Goal: Transaction & Acquisition: Purchase product/service

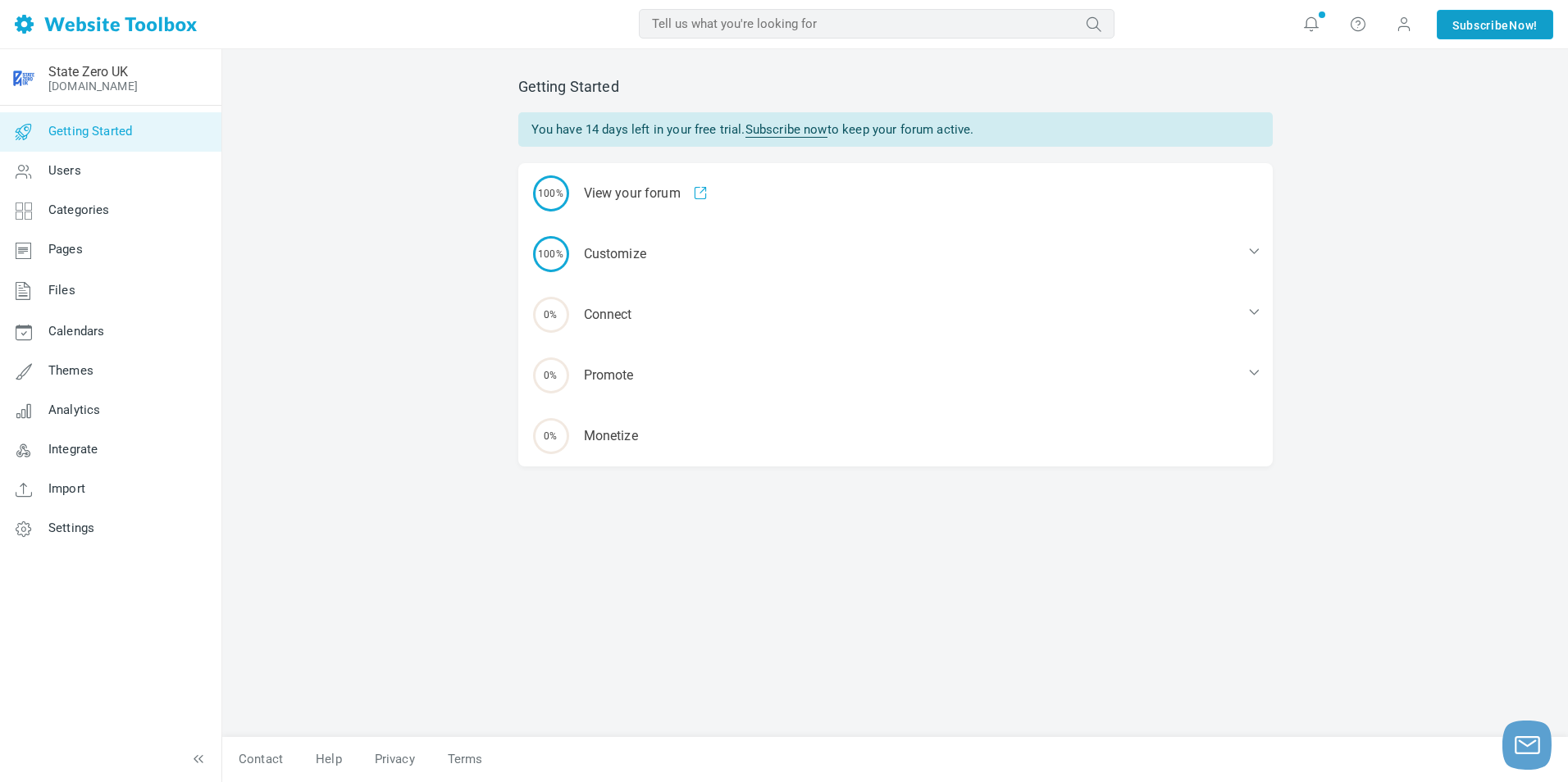
click at [1517, 20] on span "Now!" at bounding box center [1523, 25] width 29 height 18
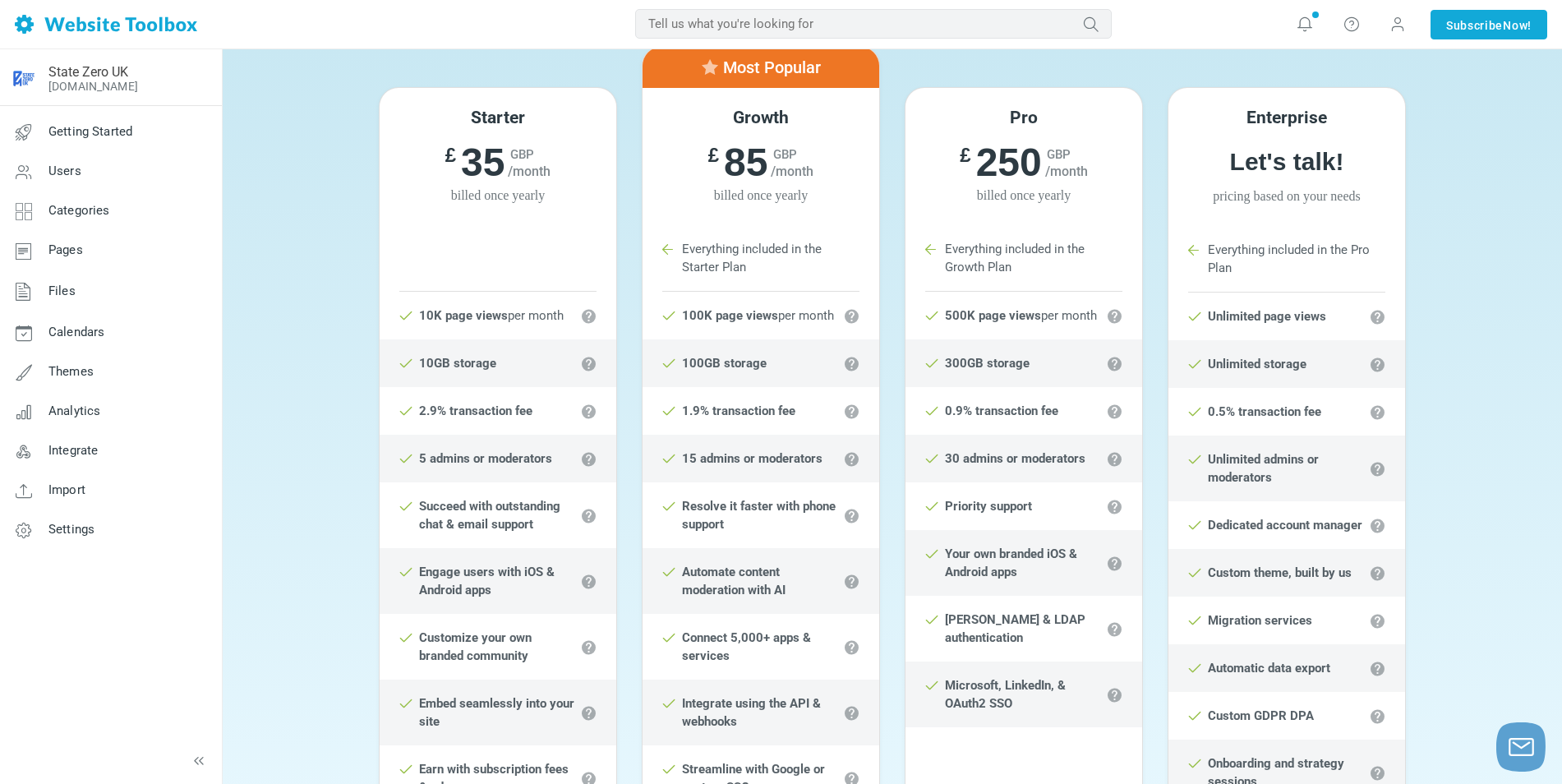
scroll to position [246, 0]
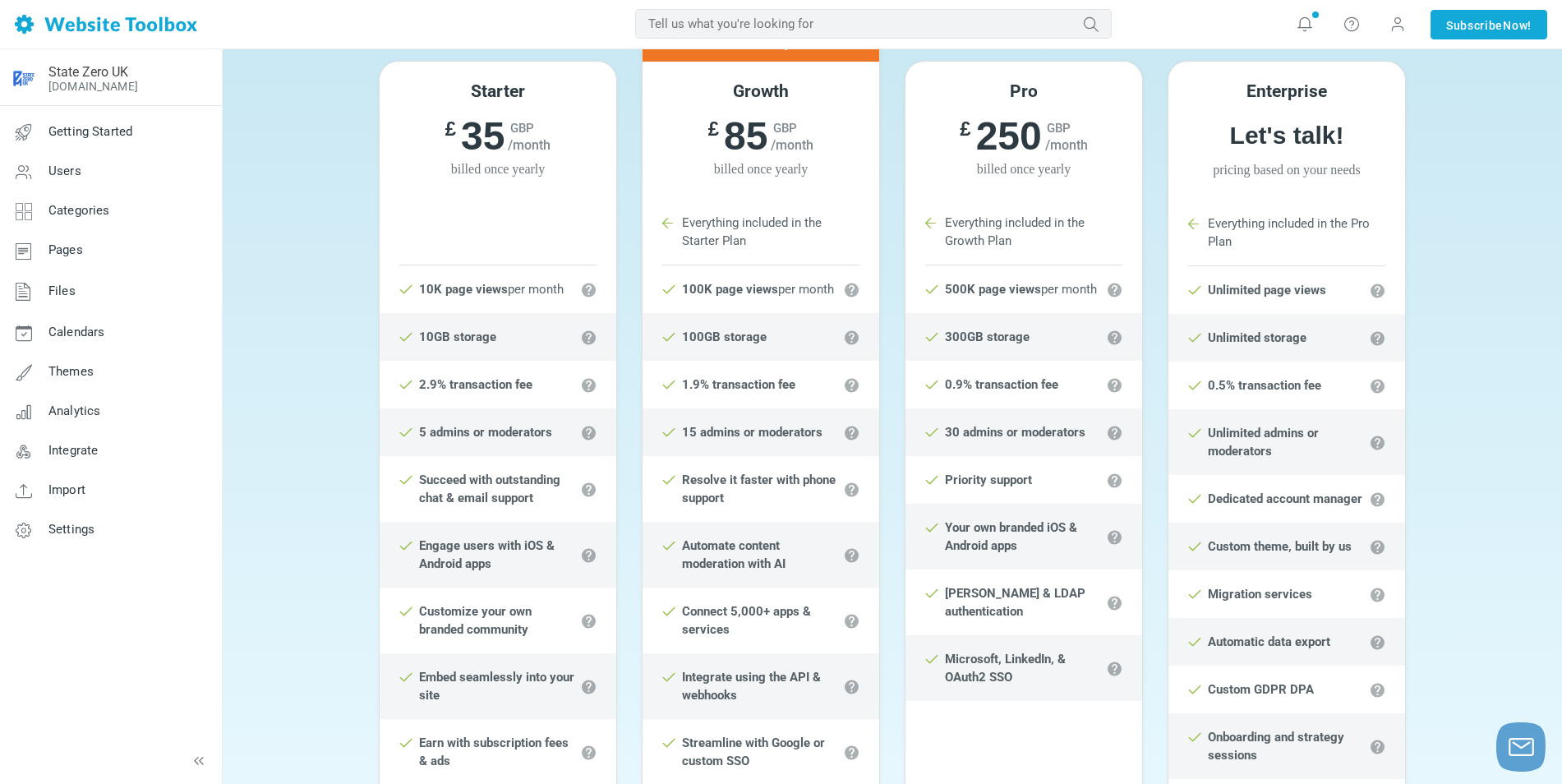
click at [1454, 152] on div "Starter £ 39 GBP /month £ 35 GBP /month billed once yearly Starter Plan 10K pag…" at bounding box center [892, 581] width 1315 height 1121
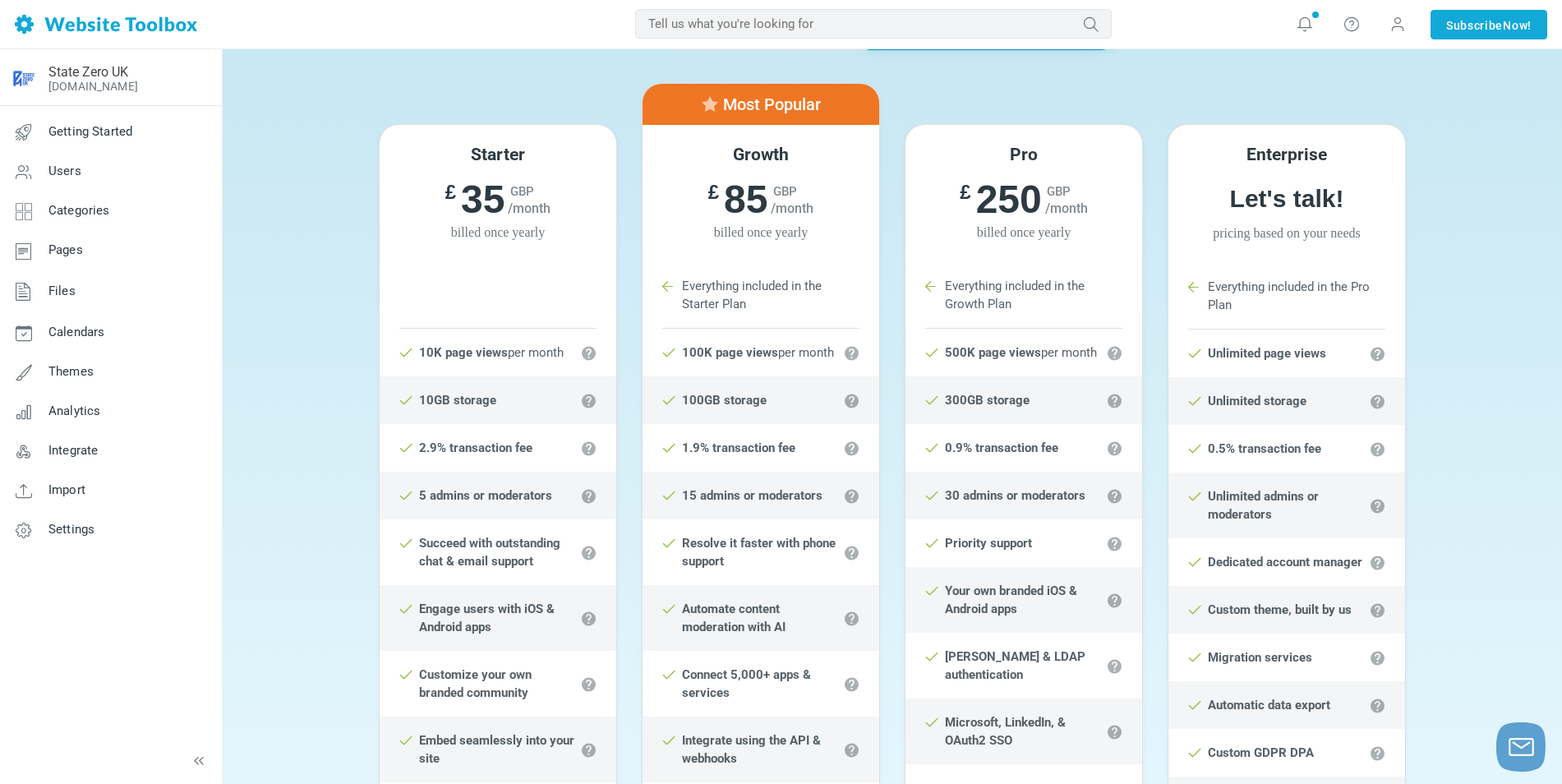
scroll to position [82, 0]
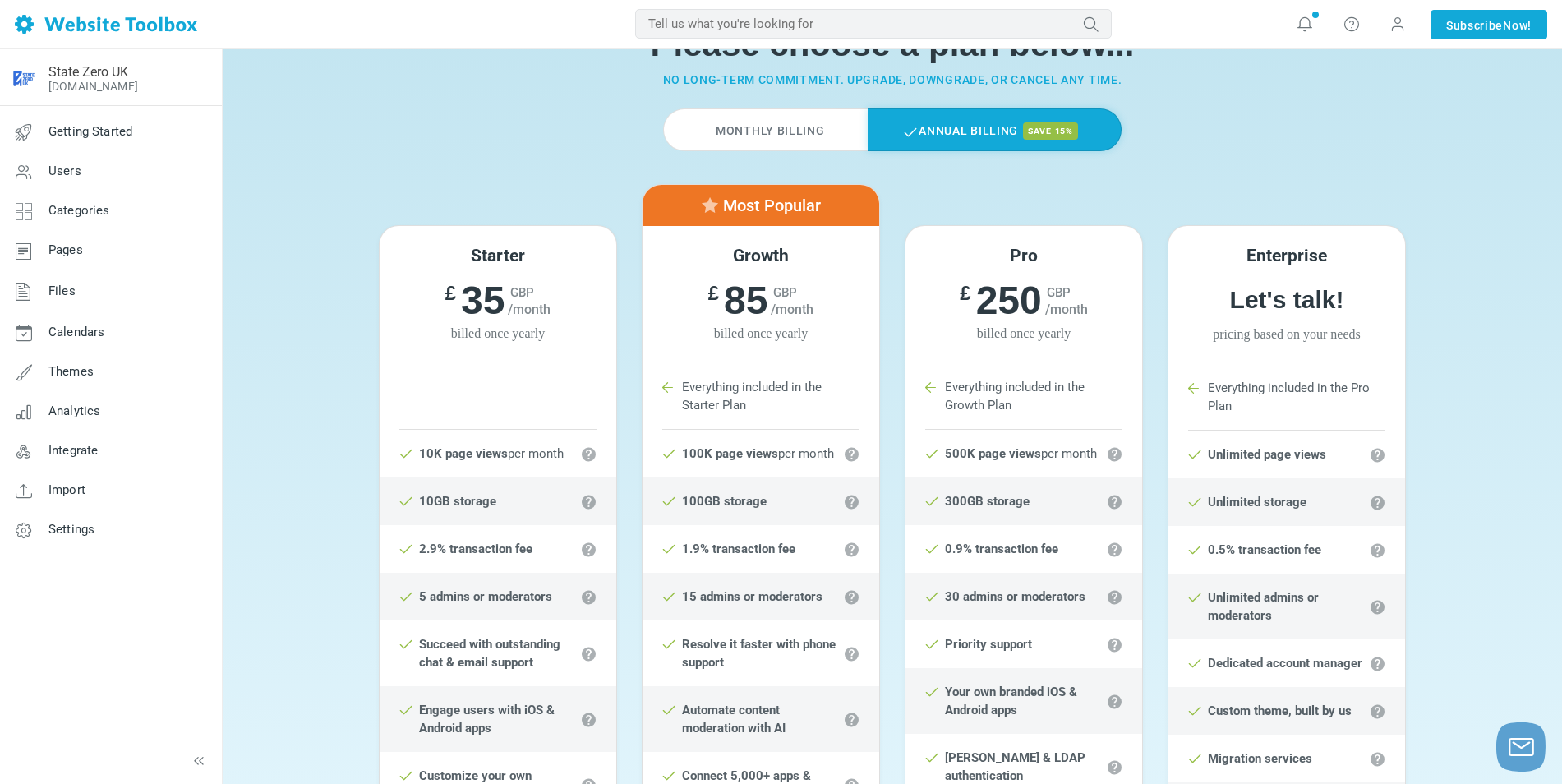
click at [510, 337] on span "billed once yearly" at bounding box center [498, 334] width 237 height 20
click at [789, 130] on label "Monthly Billing" at bounding box center [765, 129] width 203 height 43
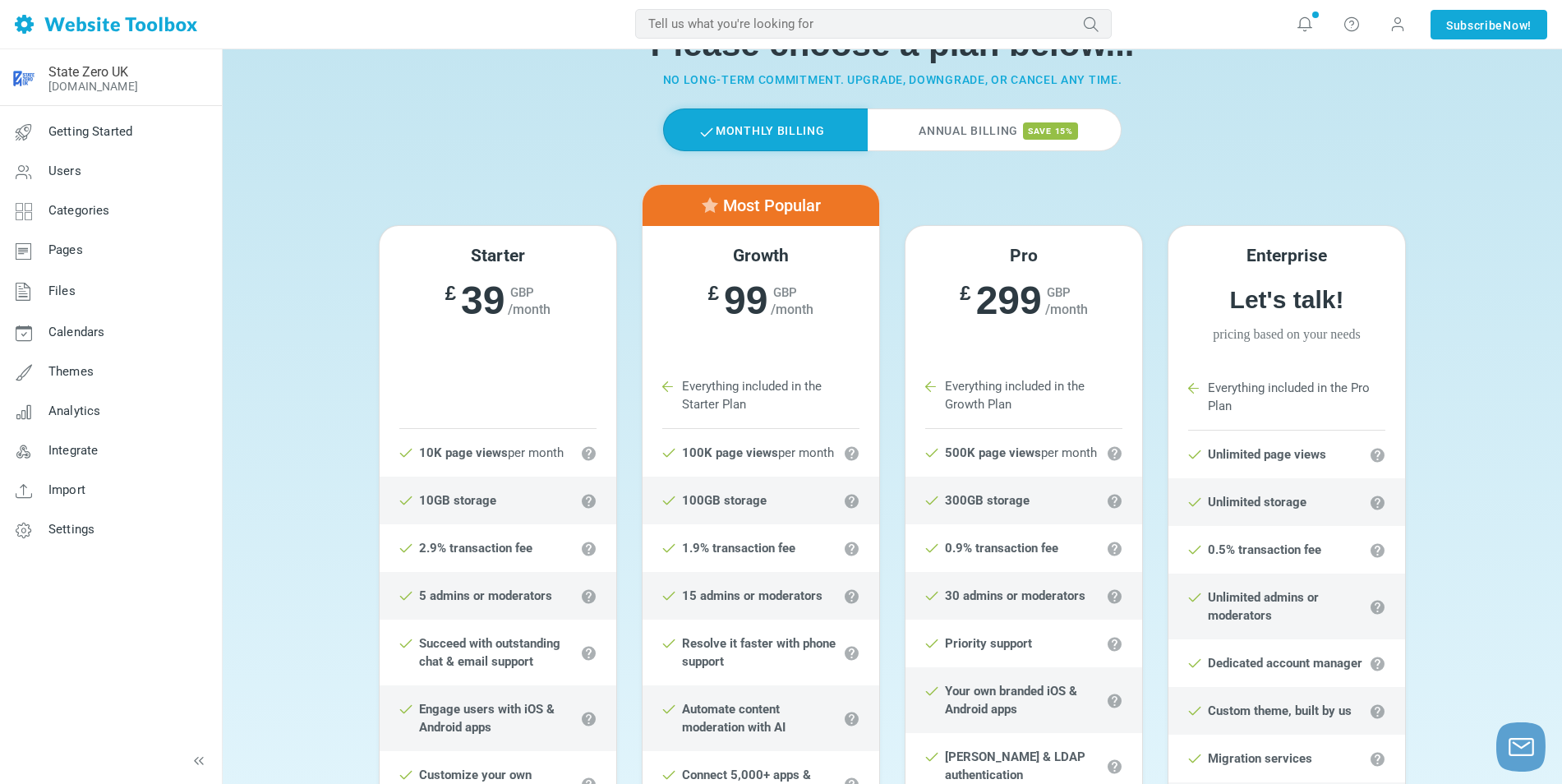
click at [926, 132] on label "Annual Billing save 15%" at bounding box center [994, 129] width 254 height 43
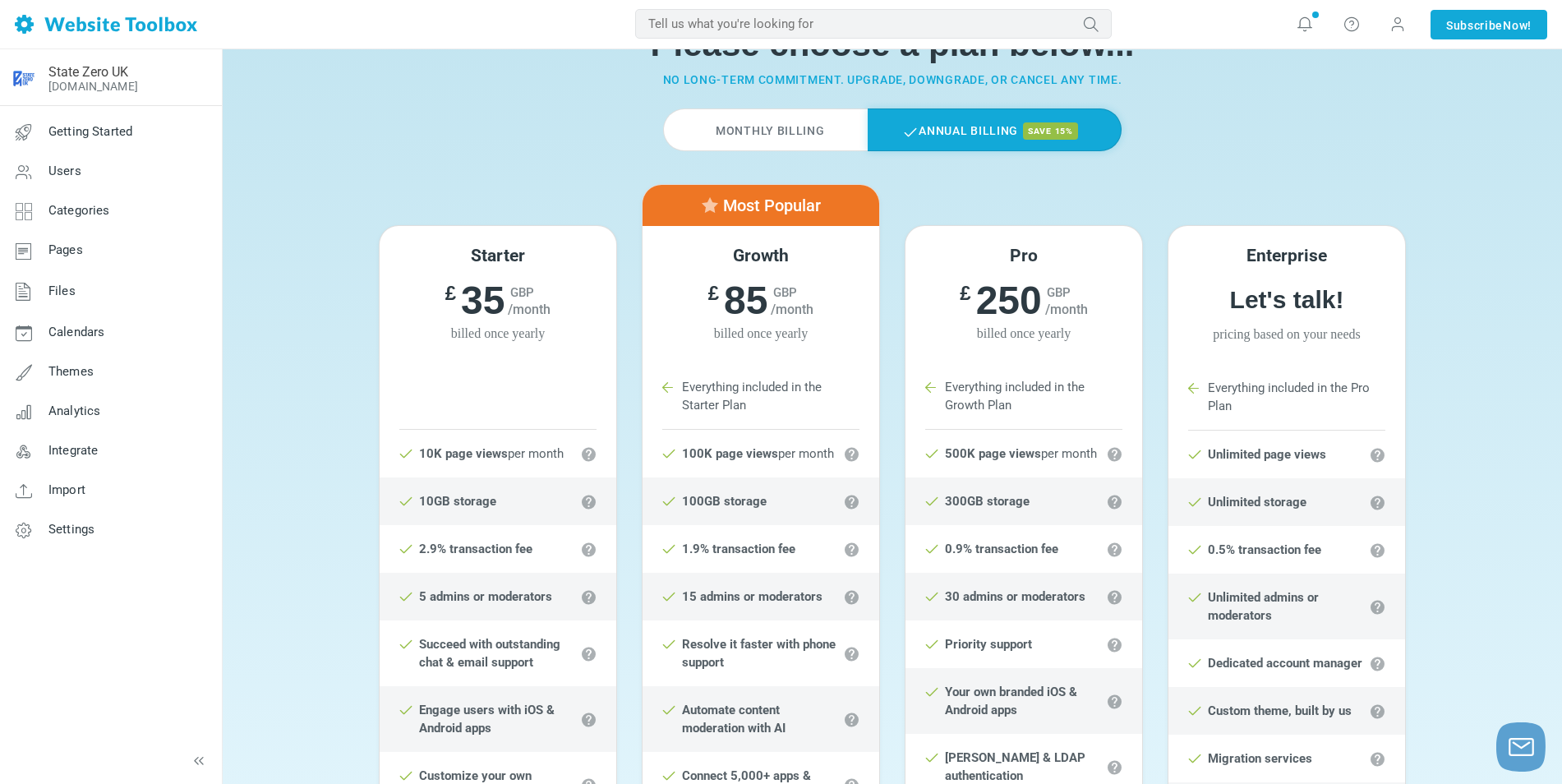
click at [781, 134] on label "Monthly Billing" at bounding box center [765, 129] width 203 height 43
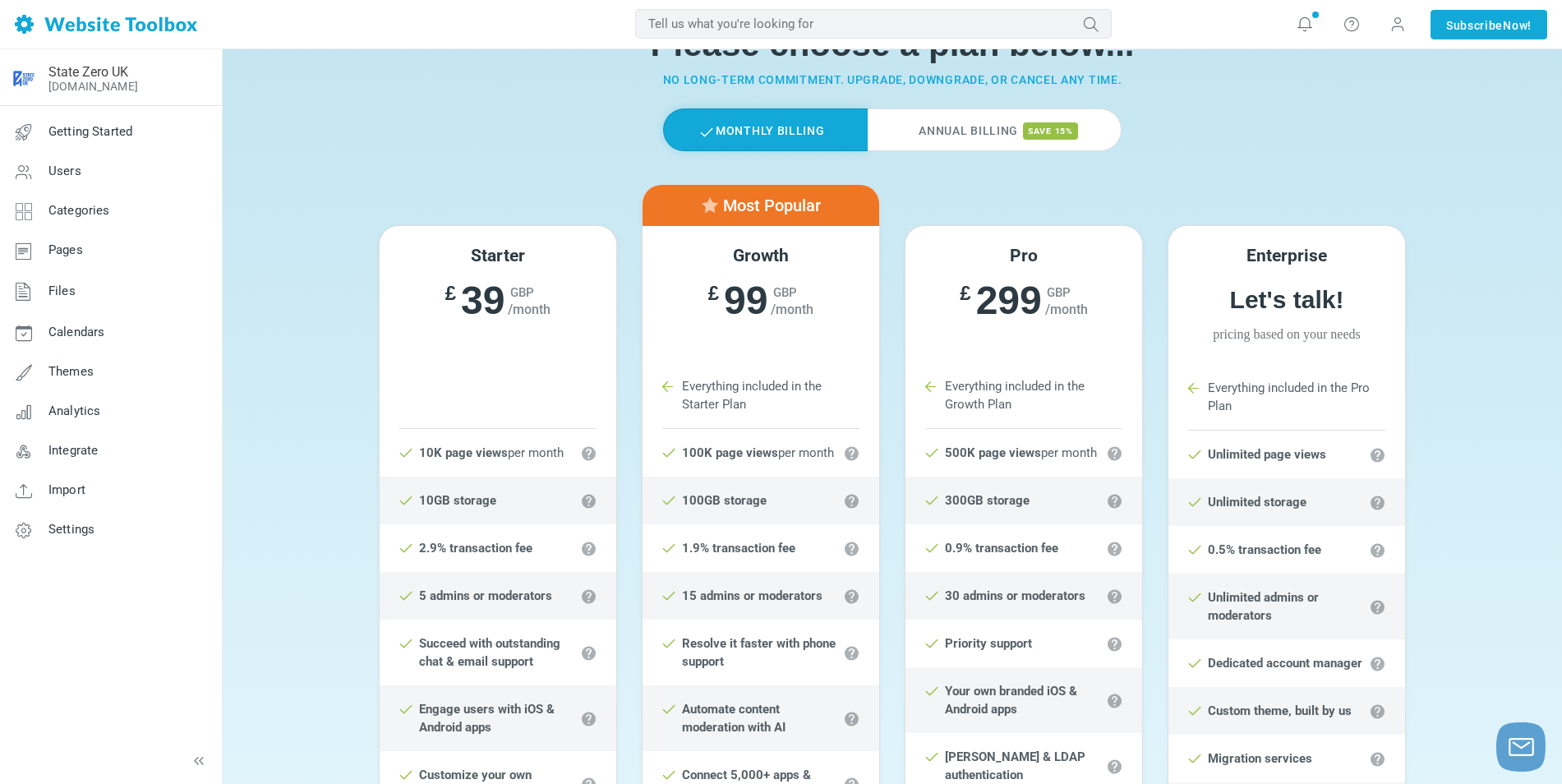
click at [944, 125] on label "Annual Billing save 15%" at bounding box center [994, 129] width 254 height 43
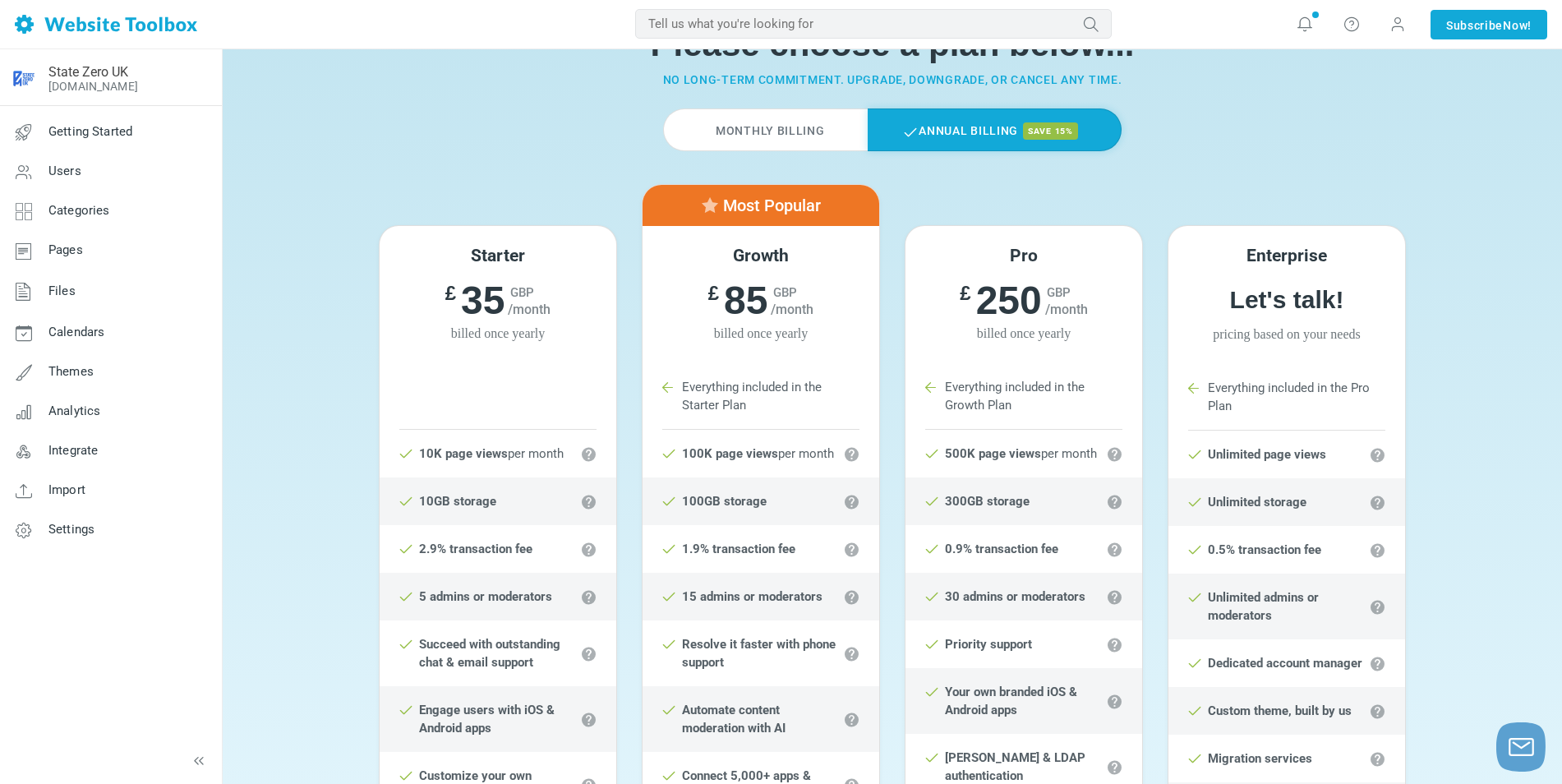
click at [806, 129] on label "Monthly Billing" at bounding box center [765, 129] width 203 height 43
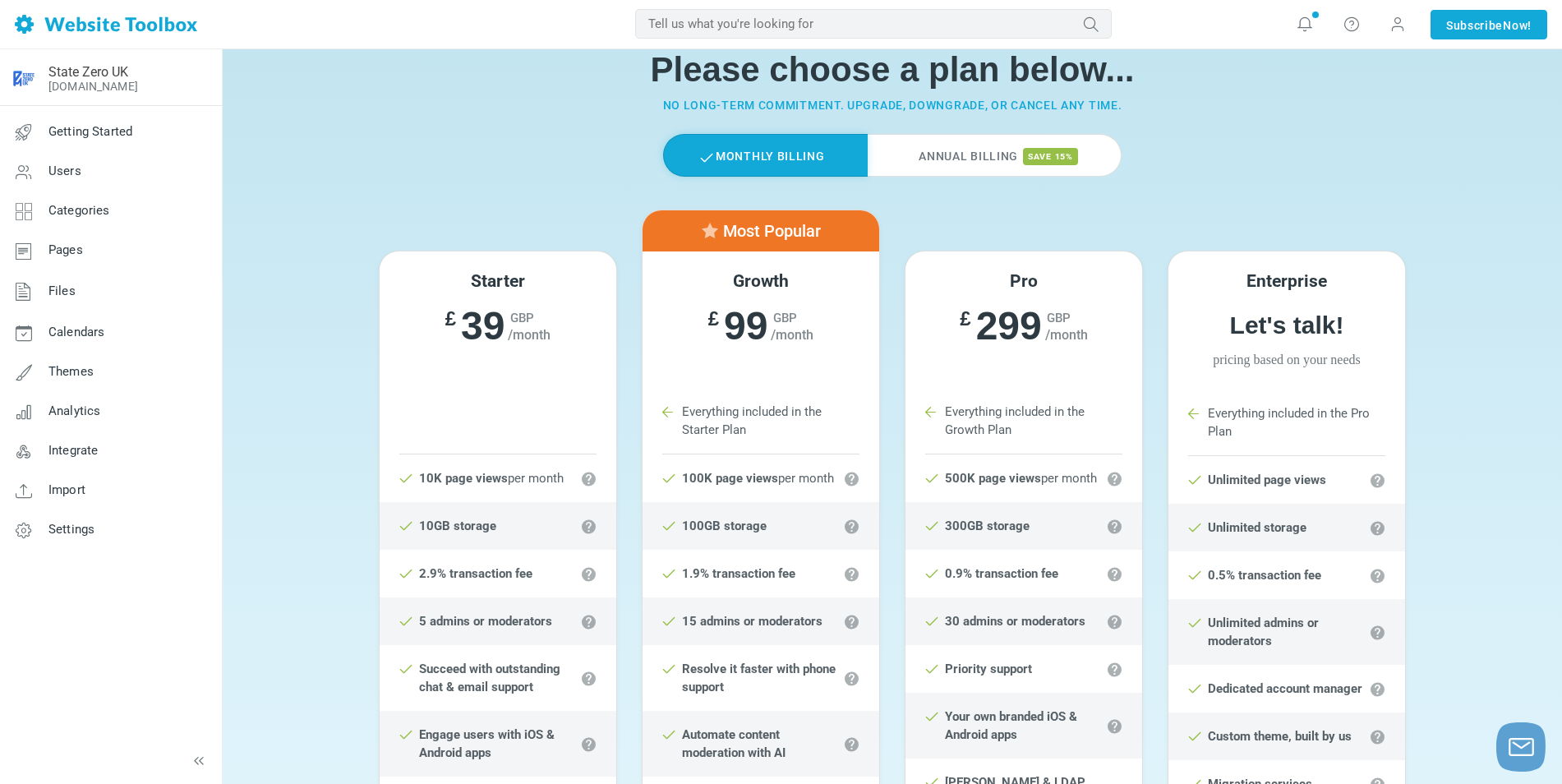
scroll to position [0, 0]
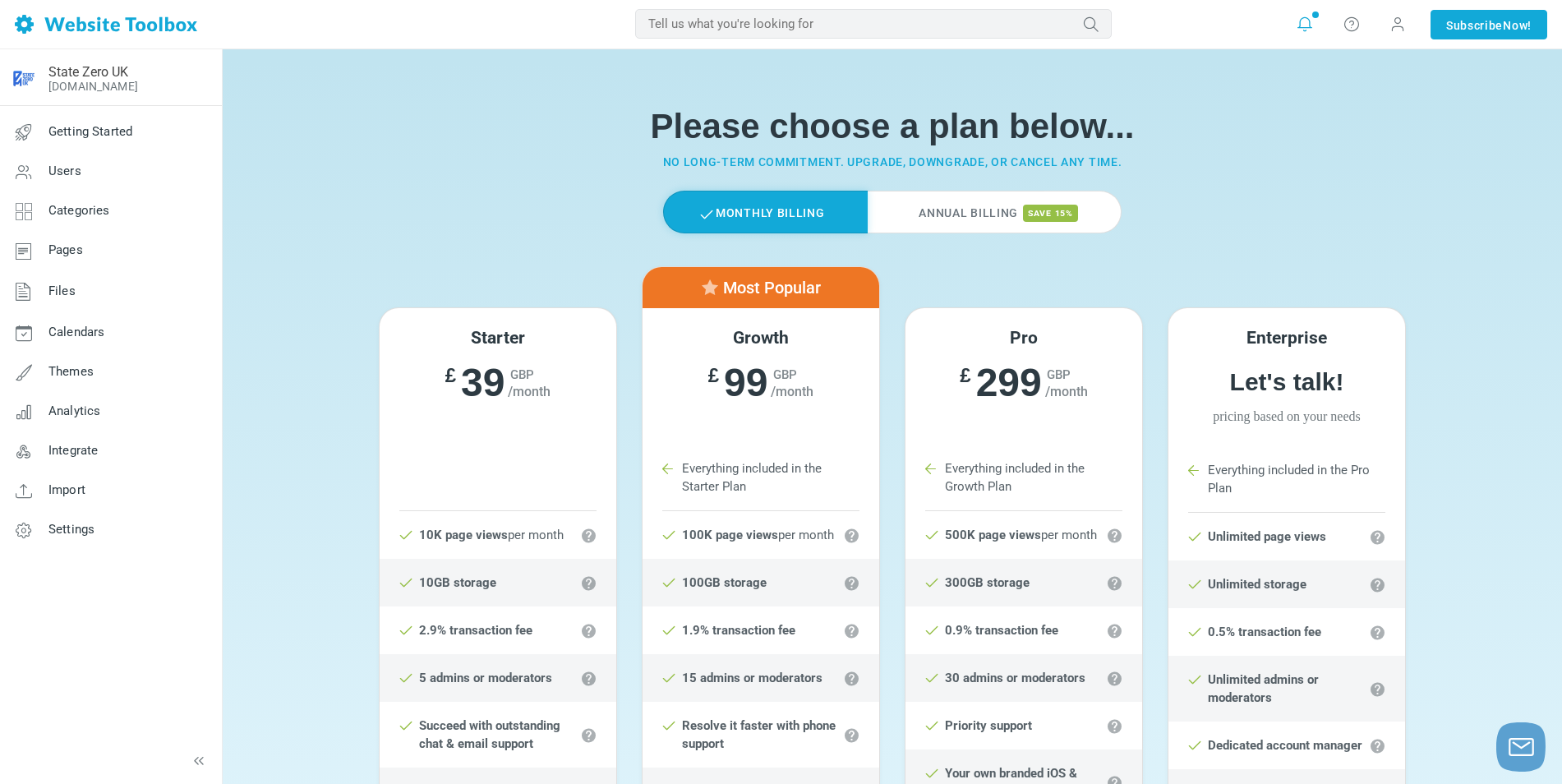
click at [1304, 28] on icon at bounding box center [1304, 24] width 17 height 17
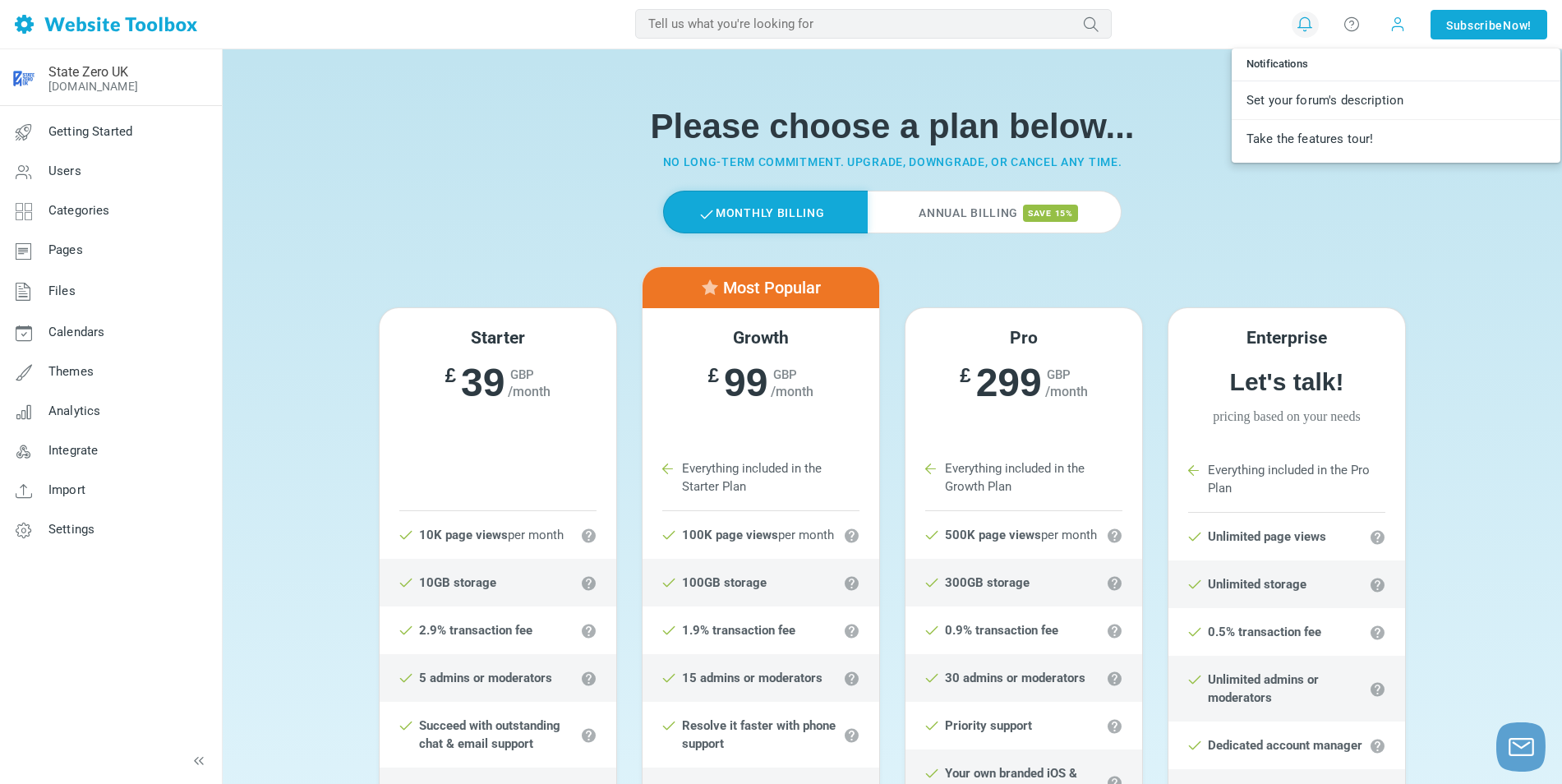
click at [1391, 25] on span at bounding box center [1398, 24] width 17 height 17
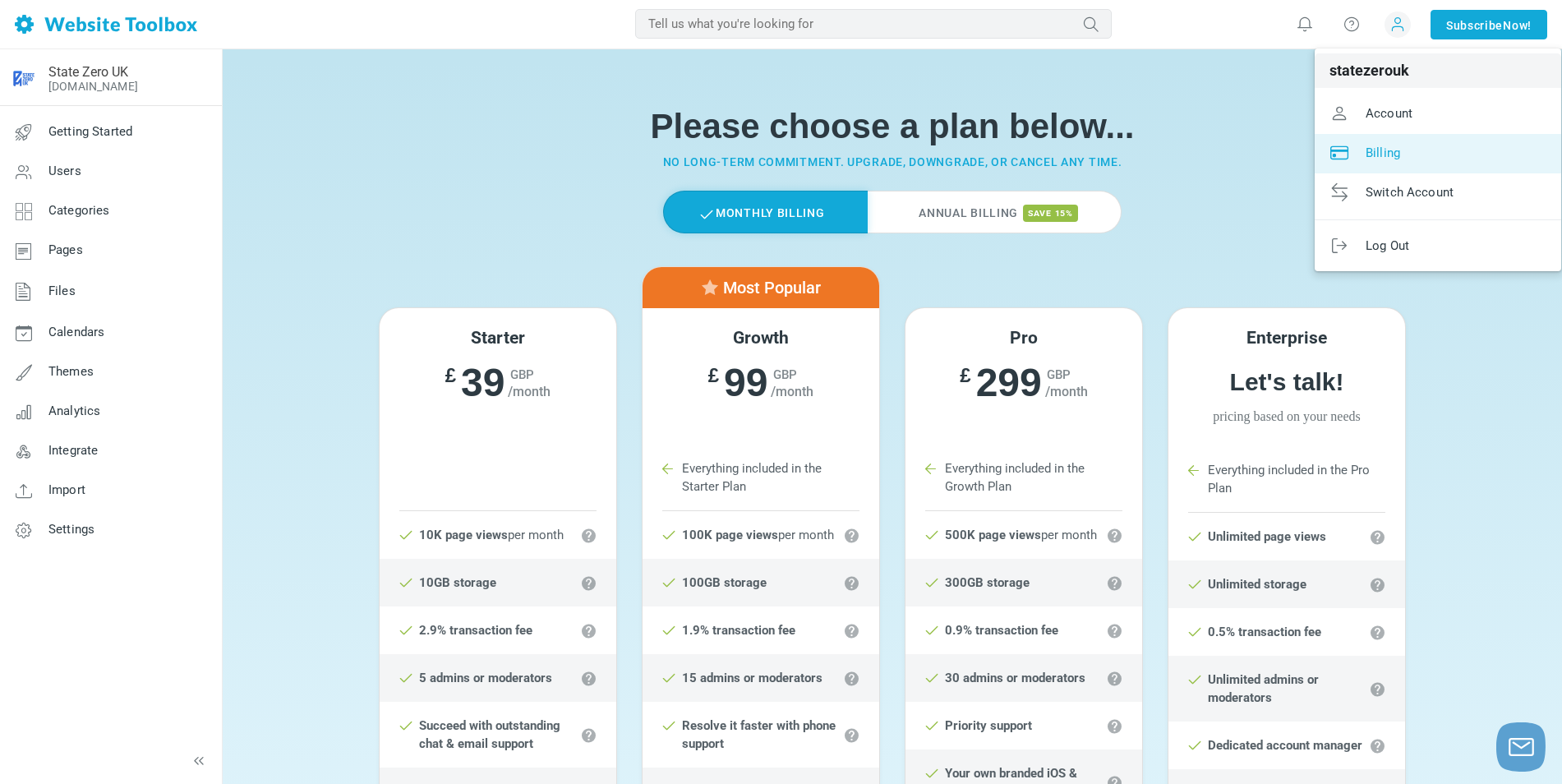
click at [1383, 153] on span "Billing" at bounding box center [1383, 152] width 35 height 15
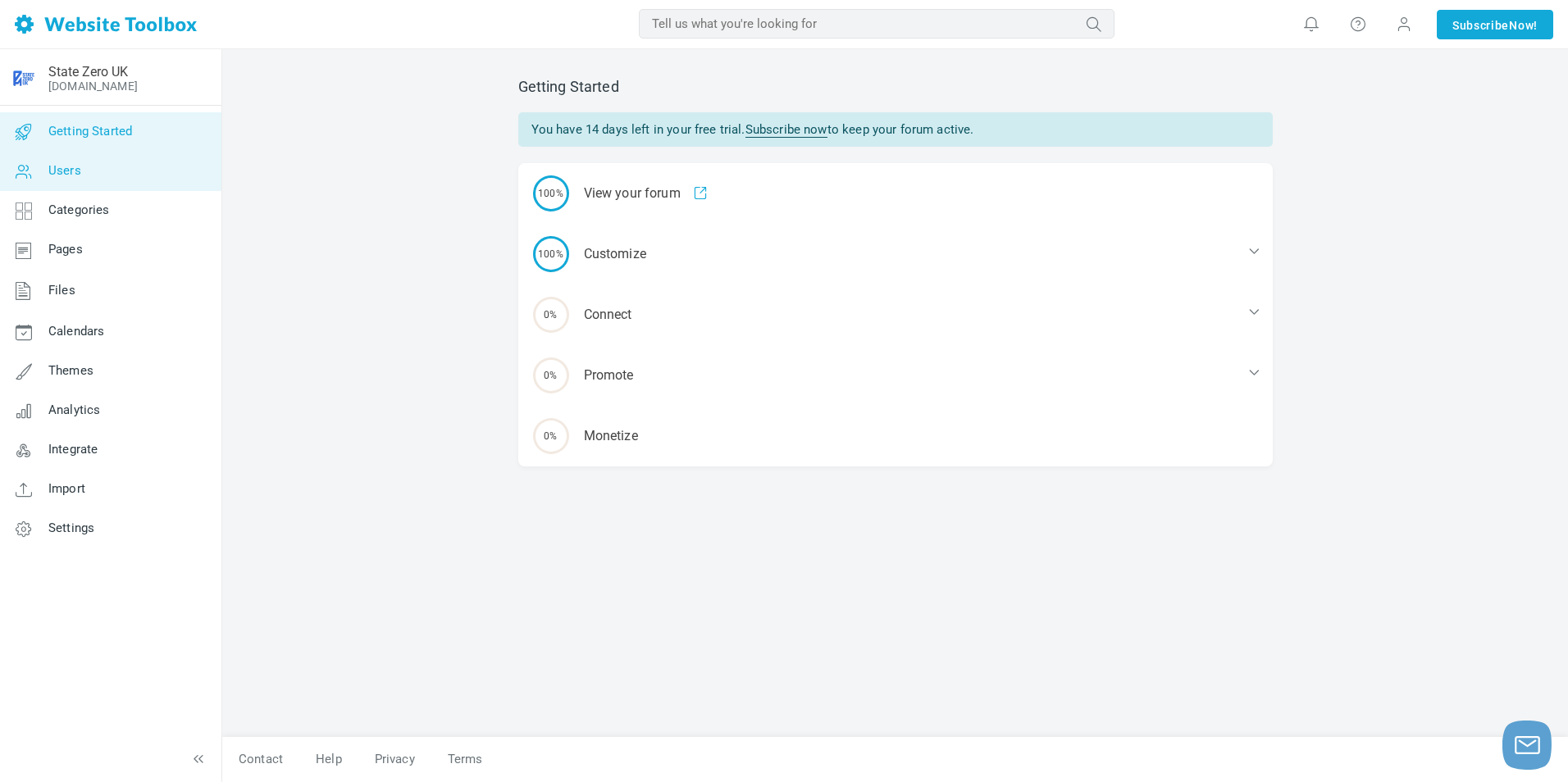
click at [100, 172] on link "Users" at bounding box center [110, 171] width 222 height 39
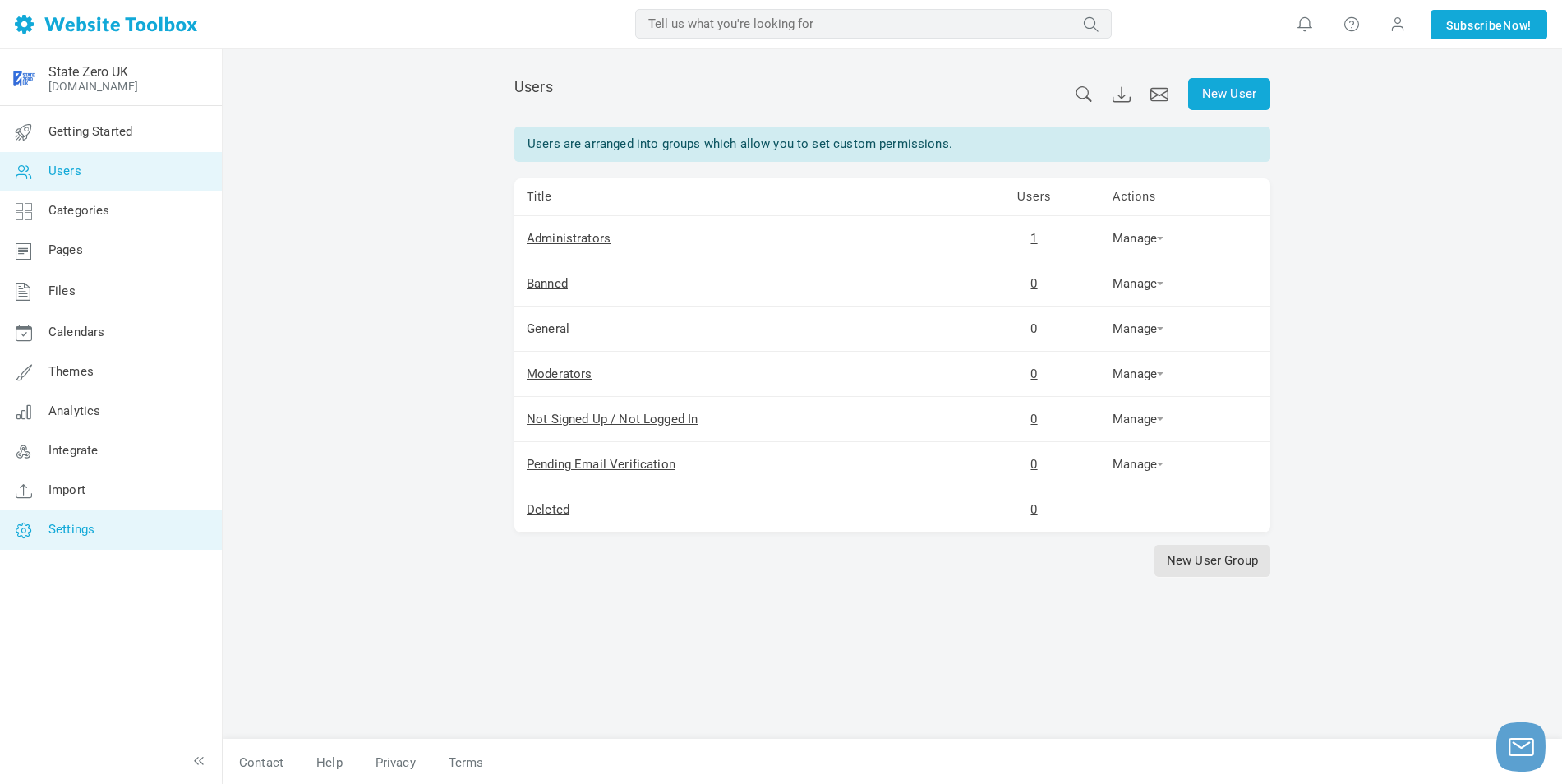
click at [93, 526] on span "Settings" at bounding box center [72, 529] width 46 height 15
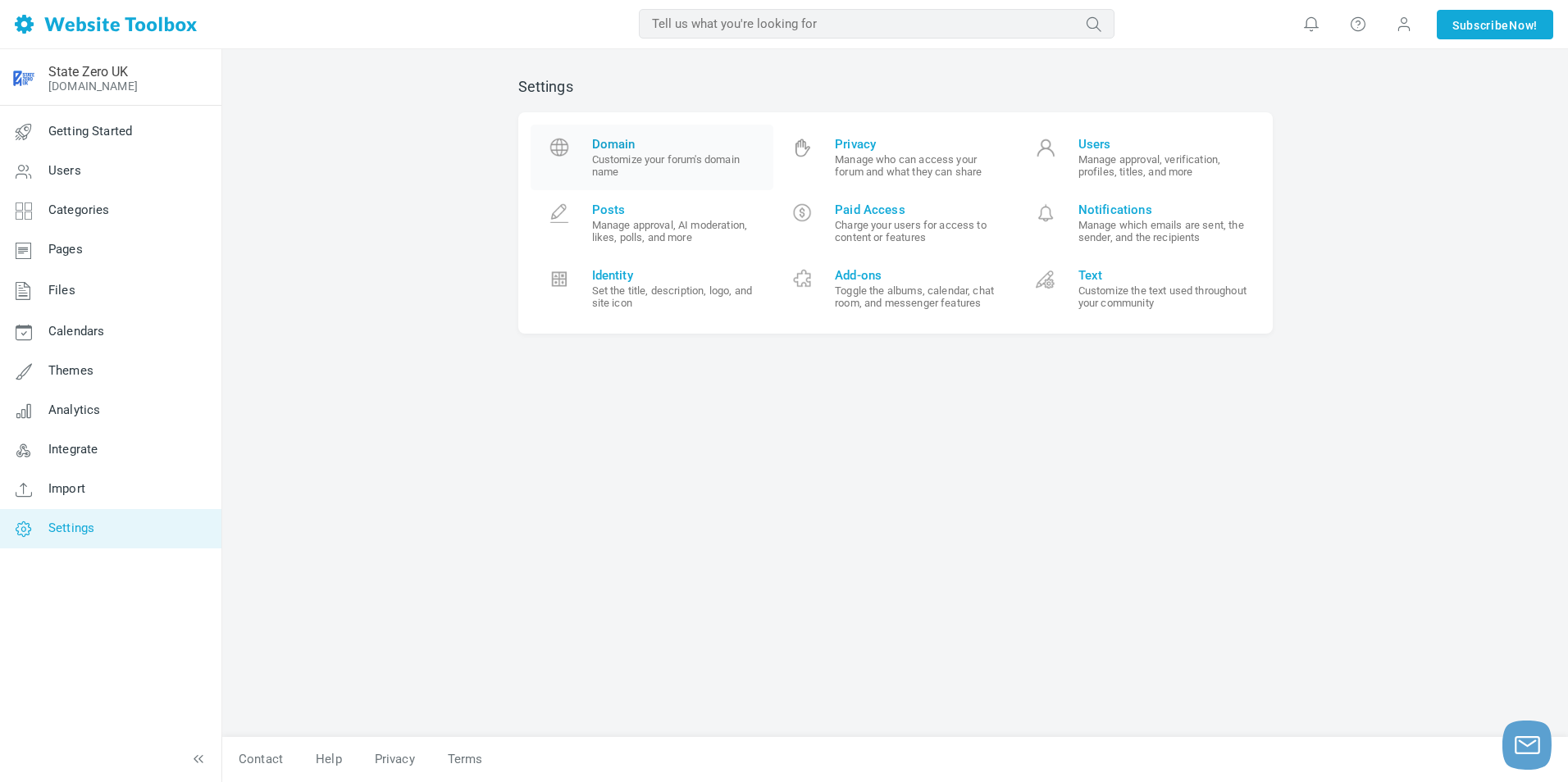
click at [670, 150] on span "Domain" at bounding box center [677, 144] width 170 height 15
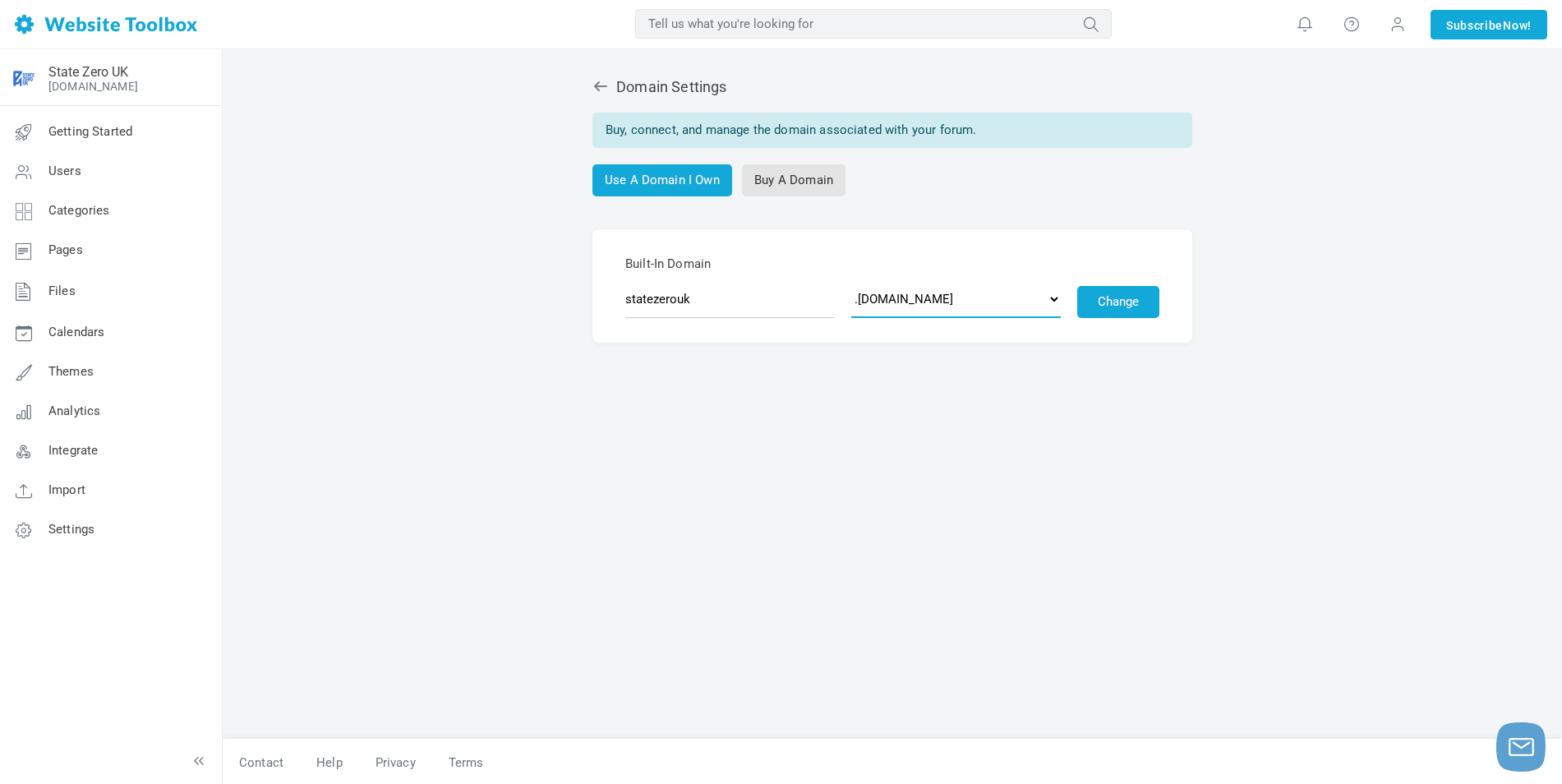
click at [1006, 299] on select ".discussion.community .community.chat .forumchitchat.com .discussioncommunity.c…" at bounding box center [956, 299] width 210 height 38
click at [776, 391] on div "Domain Settings Buy, connect, and manage the domain associated with your forum.…" at bounding box center [892, 401] width 781 height 677
click at [795, 178] on link "Buy A Domain" at bounding box center [794, 180] width 104 height 32
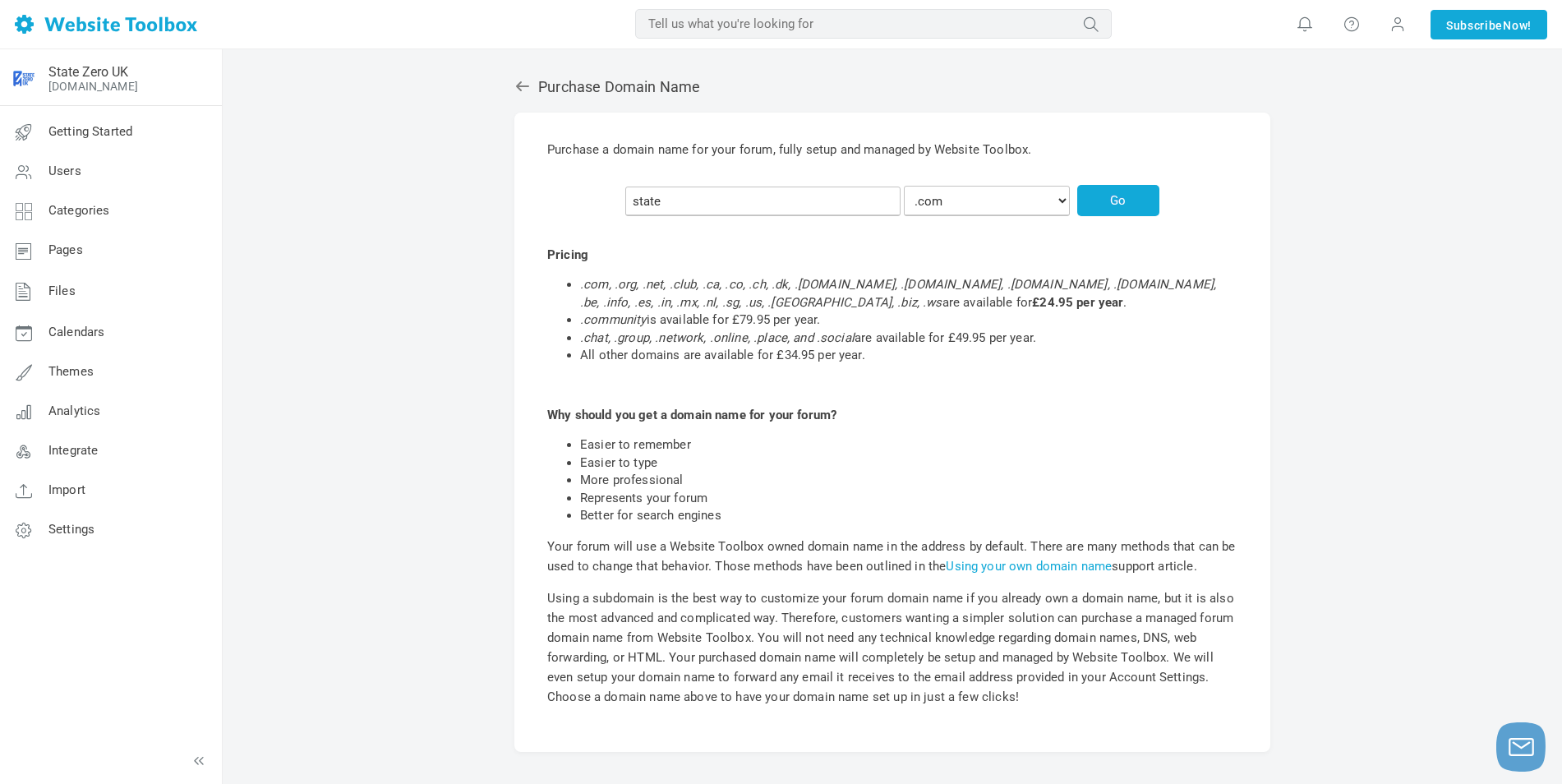
type input "state"
click at [471, 308] on div "Purchase Domain Name Purchase a domain name for your forum, fully setup and man…" at bounding box center [892, 453] width 1339 height 808
click at [751, 207] on input "state" at bounding box center [762, 202] width 275 height 30
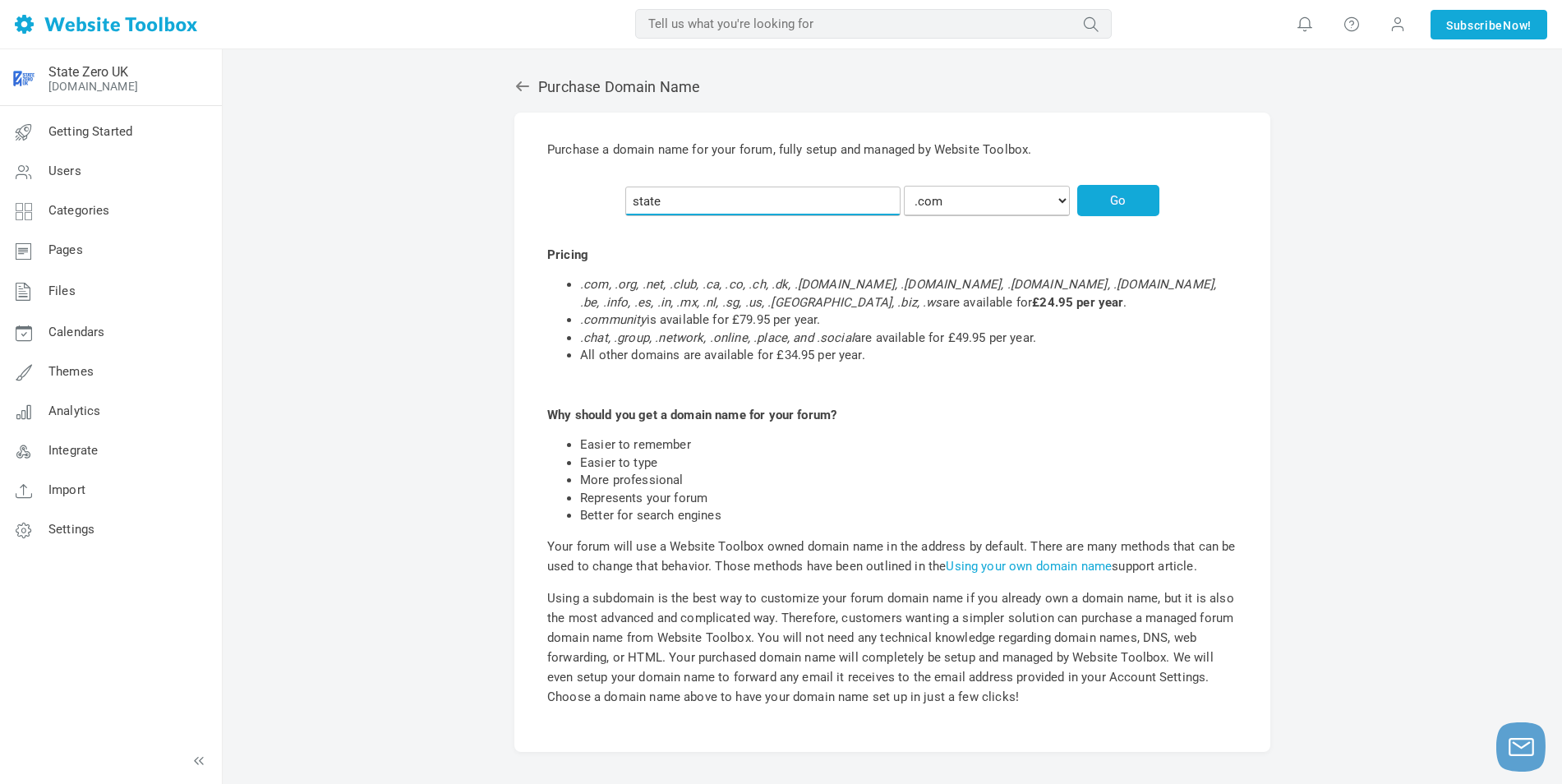
click at [764, 197] on input "state" at bounding box center [762, 202] width 275 height 30
click at [643, 196] on form ".com .org .net .chat .club .community .group .network .place .social .ca .co .c…" at bounding box center [892, 203] width 691 height 28
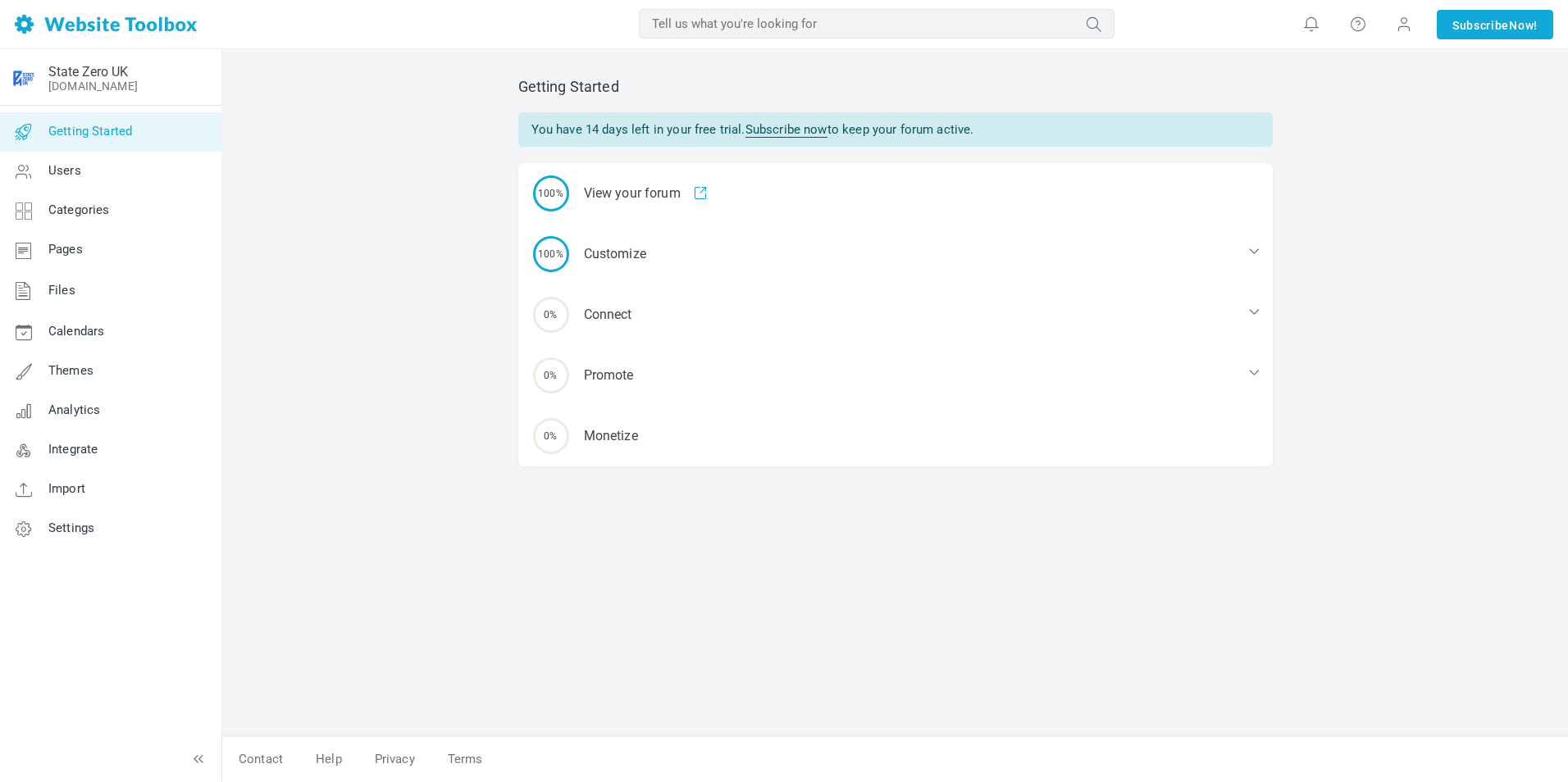
click at [119, 17] on img at bounding box center [105, 24] width 182 height 19
click at [363, 379] on div "Getting Started You have 14 days left in your free trial. Subscribe now to keep…" at bounding box center [895, 415] width 1345 height 732
click at [81, 522] on span "Settings" at bounding box center [71, 528] width 46 height 15
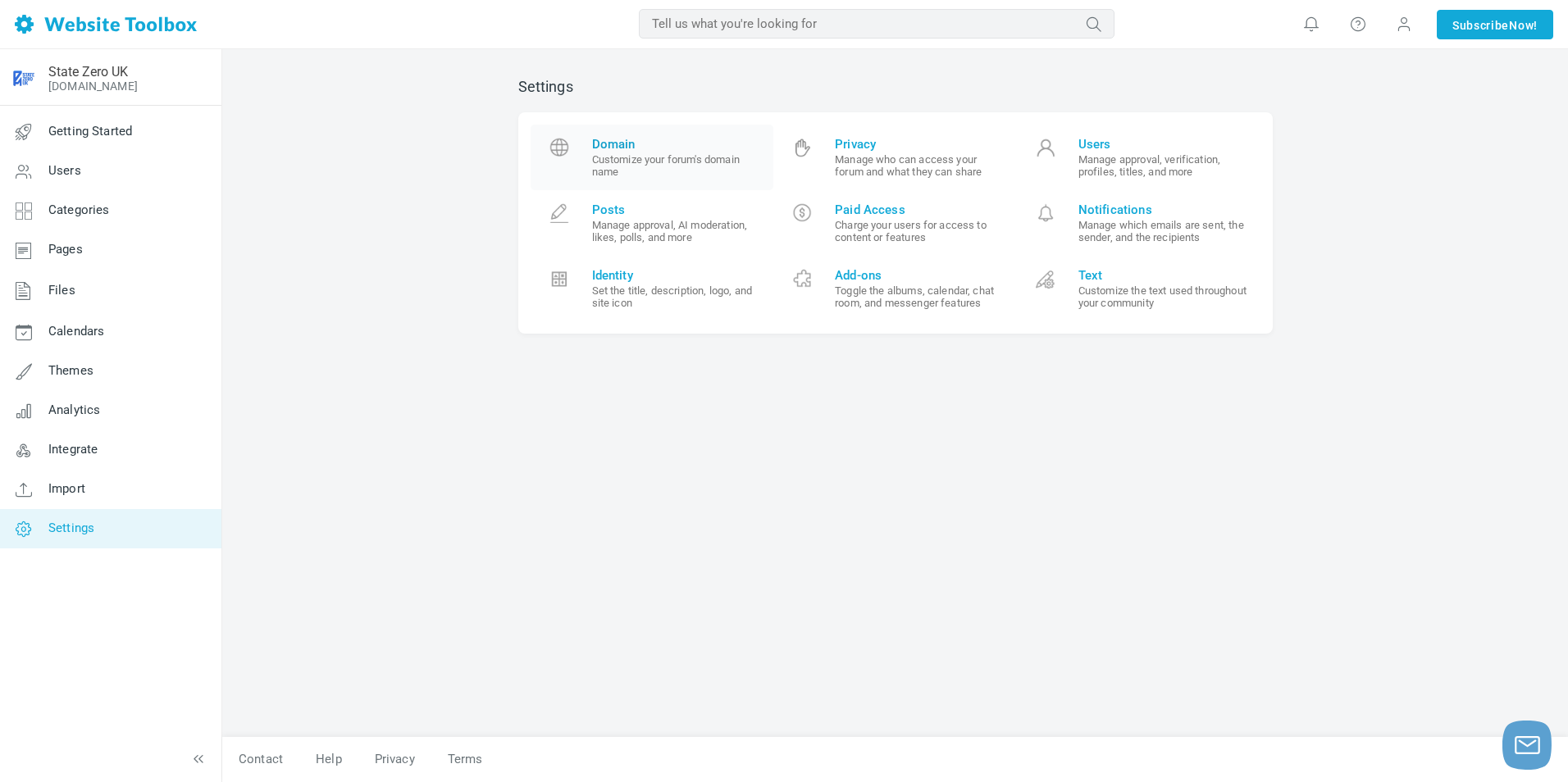
click at [656, 160] on small "Customize your forum's domain name" at bounding box center [677, 165] width 170 height 24
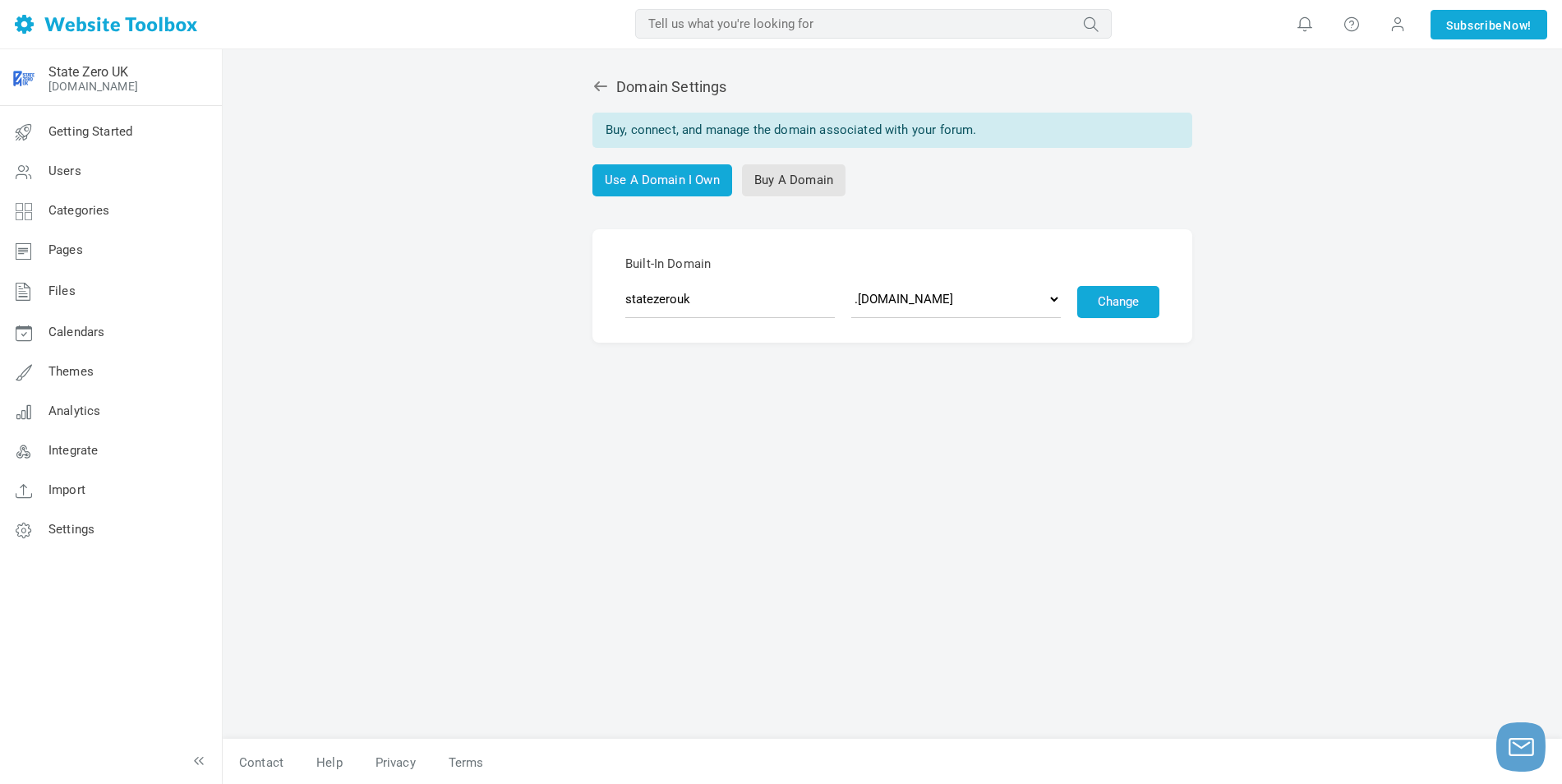
click at [17, 20] on img at bounding box center [106, 24] width 182 height 19
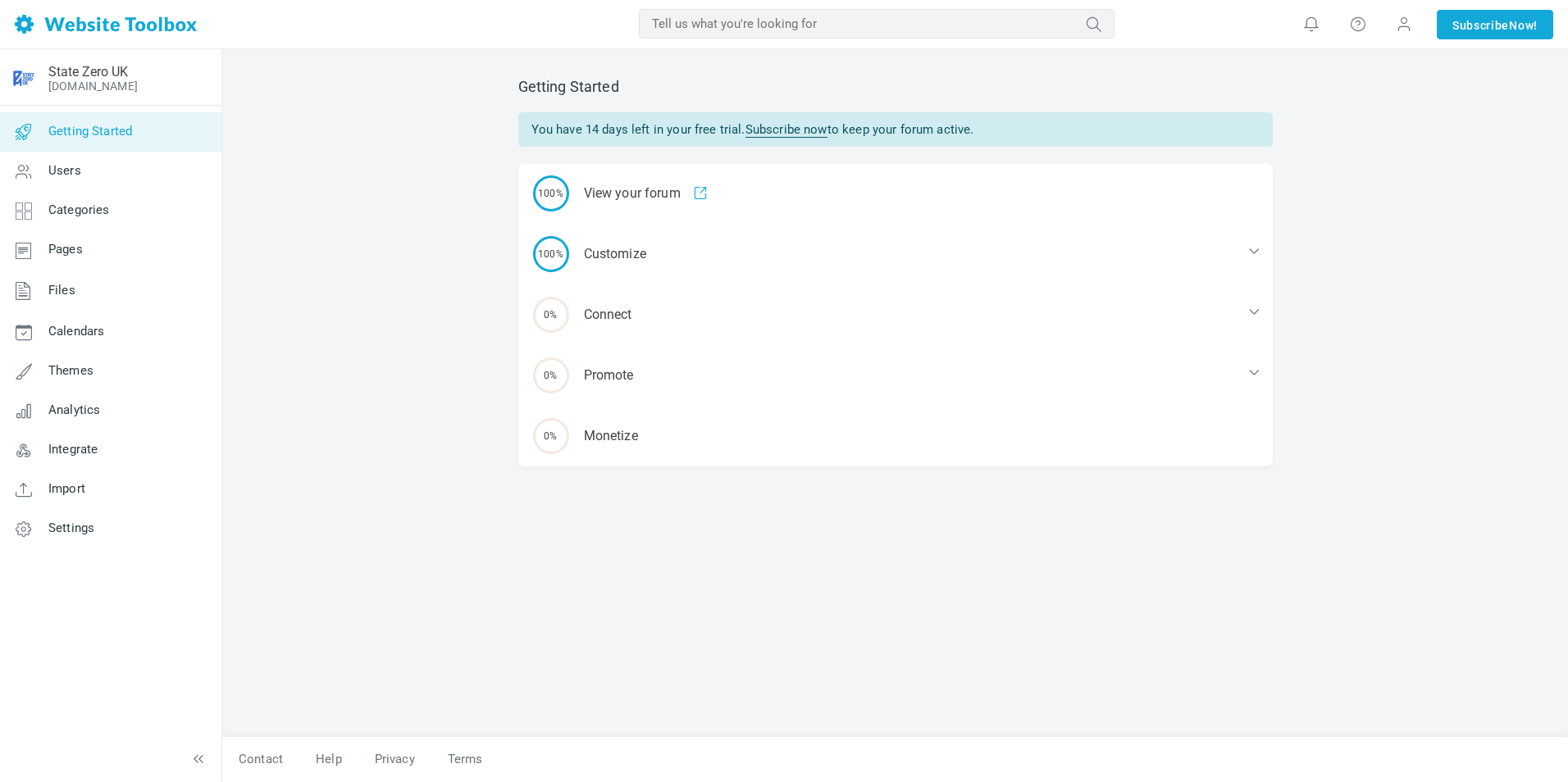
click at [375, 242] on div "Getting Started You have 14 days left in your free trial. Subscribe now to keep…" at bounding box center [895, 415] width 1345 height 732
